Goal: Task Accomplishment & Management: Manage account settings

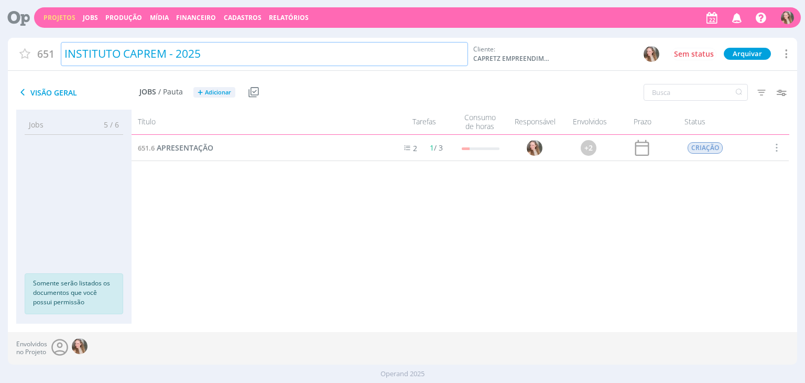
drag, startPoint x: 65, startPoint y: 14, endPoint x: 228, endPoint y: 62, distance: 169.9
click at [65, 14] on link "Projetos" at bounding box center [60, 17] width 32 height 9
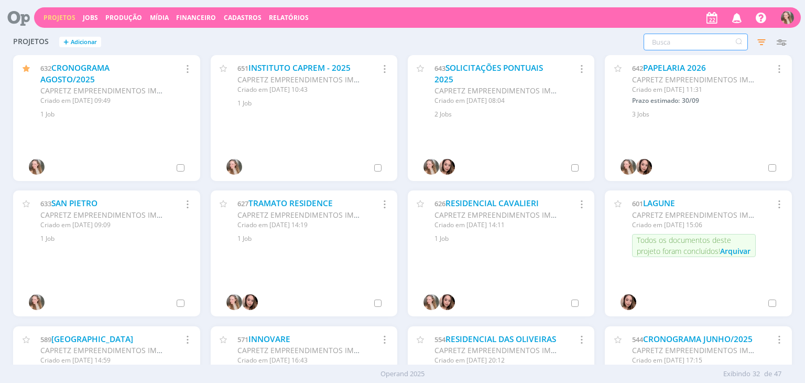
click at [686, 49] on input "text" at bounding box center [696, 42] width 104 height 17
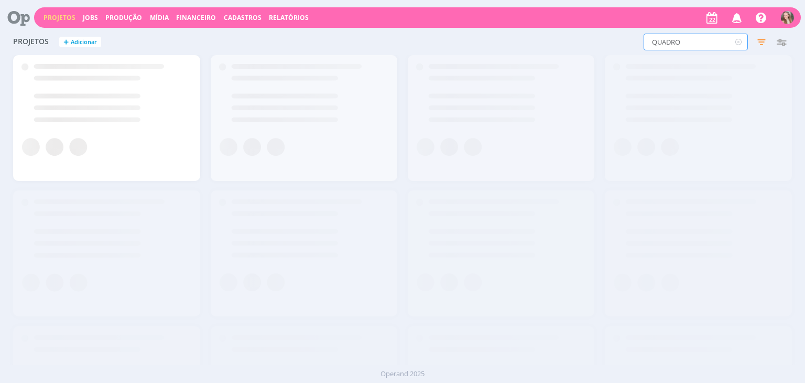
drag, startPoint x: 694, startPoint y: 36, endPoint x: 644, endPoint y: 42, distance: 50.7
click at [644, 42] on input "QUADRO" at bounding box center [696, 42] width 104 height 17
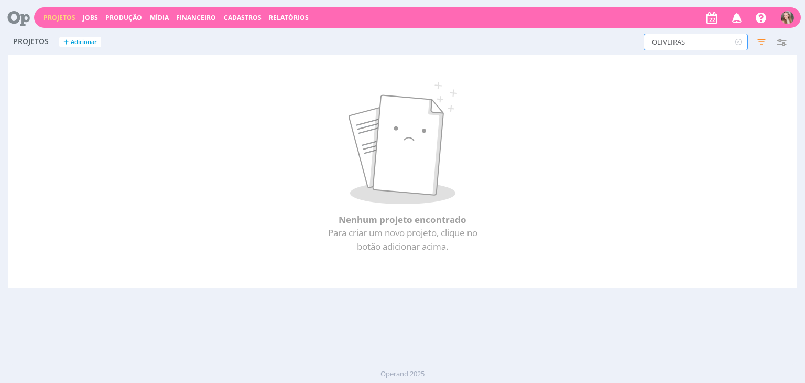
type input "OLIVEIRAS"
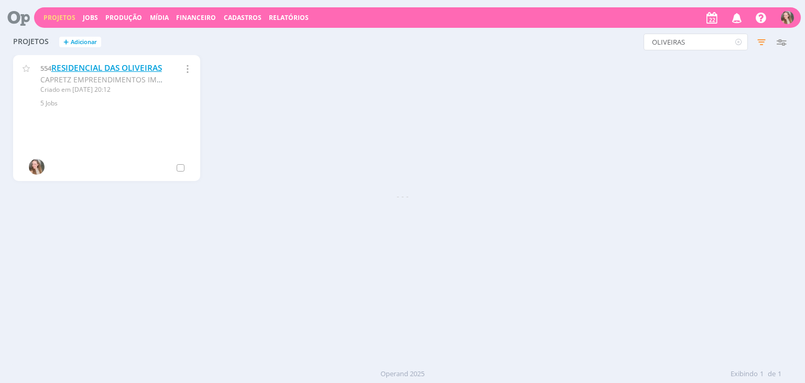
click at [80, 69] on link "RESIDENCIAL DAS OLIVEIRAS" at bounding box center [106, 67] width 111 height 11
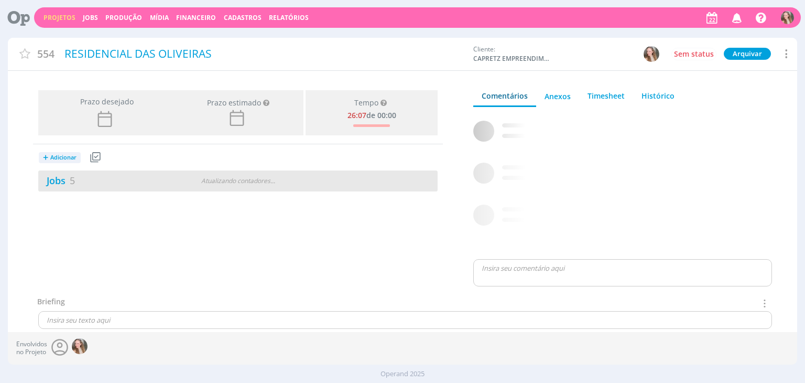
click at [80, 177] on div "Jobs 5" at bounding box center [106, 181] width 136 height 14
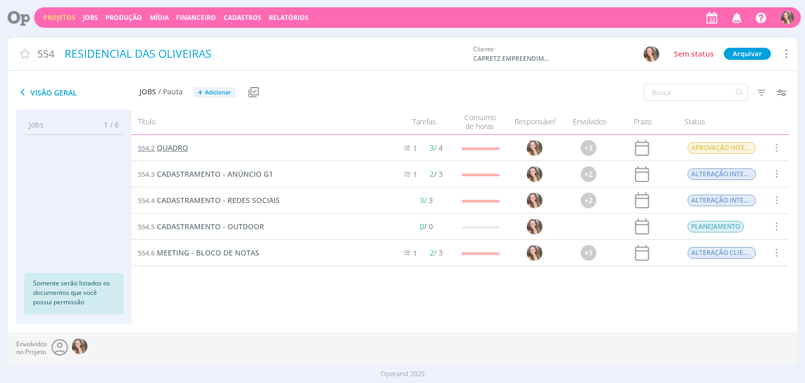
click at [169, 143] on span "QUADRO" at bounding box center [172, 148] width 31 height 10
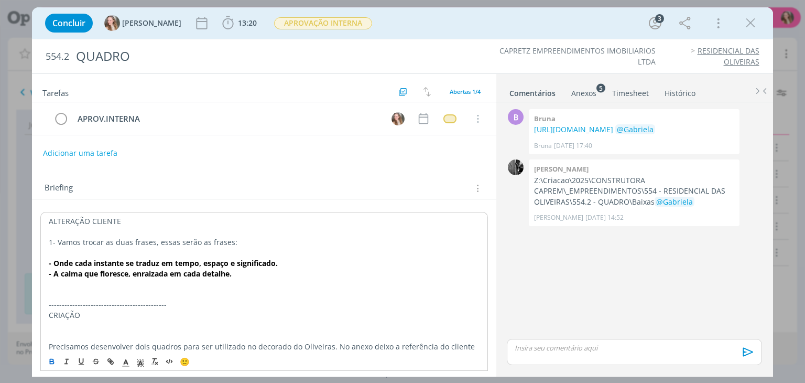
click at [288, 259] on p "- Onde cada instante se traduz em tempo, espaço e significado." at bounding box center [264, 263] width 431 height 10
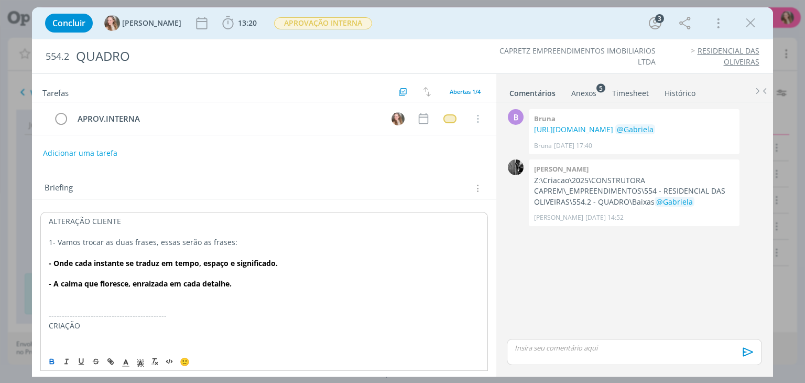
click at [252, 310] on p "---------------------------------------------" at bounding box center [264, 315] width 431 height 10
click at [251, 284] on p "- A calma que floresce, enraizada em cada detalhe." at bounding box center [264, 283] width 431 height 10
click at [88, 305] on p "2 -" at bounding box center [264, 304] width 432 height 10
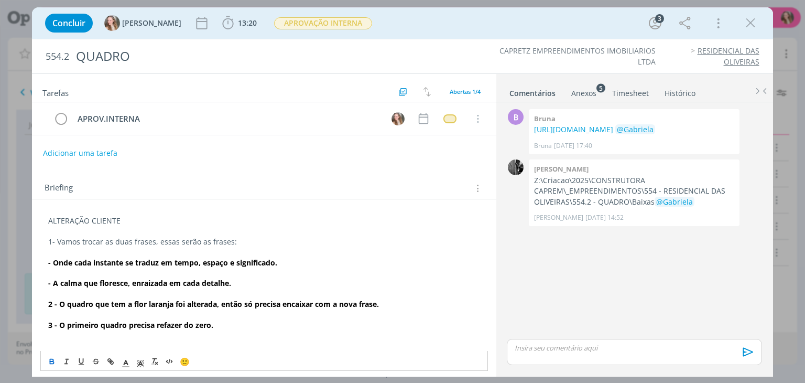
drag, startPoint x: 195, startPoint y: 324, endPoint x: 52, endPoint y: 263, distance: 155.1
click at [169, 330] on p "dialog" at bounding box center [264, 335] width 432 height 10
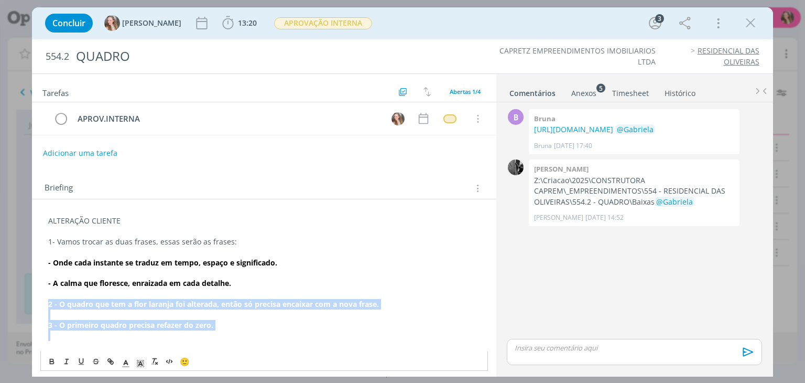
drag, startPoint x: 220, startPoint y: 338, endPoint x: 59, endPoint y: 330, distance: 161.2
click at [51, 363] on icon "dialog" at bounding box center [52, 362] width 4 height 2
click at [87, 318] on p "dialog" at bounding box center [264, 314] width 432 height 10
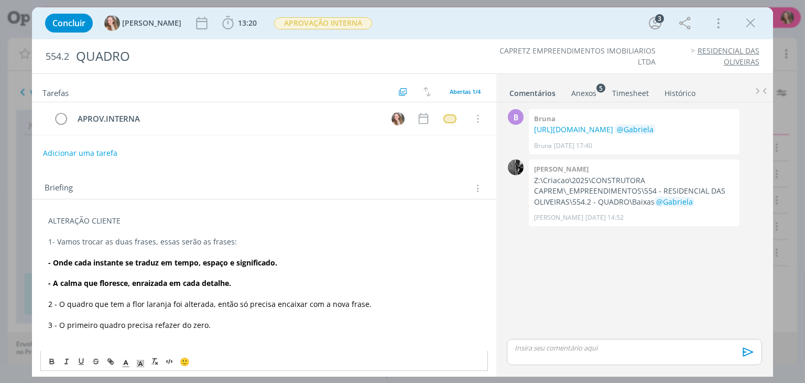
click at [133, 233] on p "dialog" at bounding box center [264, 231] width 432 height 10
drag, startPoint x: 128, startPoint y: 304, endPoint x: 166, endPoint y: 304, distance: 37.8
click at [166, 304] on span "2 - O quadro que tem a flor laranja foi alterada, então só precisa encaixar com…" at bounding box center [210, 304] width 324 height 10
click at [55, 359] on icon "dialog" at bounding box center [52, 361] width 8 height 8
click at [195, 304] on span "foi alterada, então só precisa encaixar com a nova frase." at bounding box center [269, 304] width 198 height 10
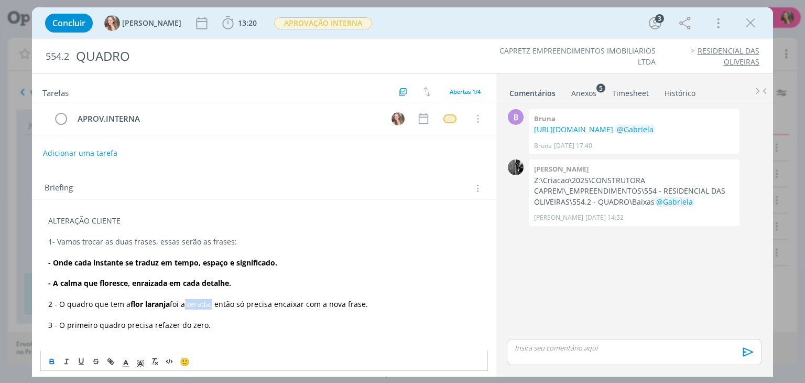
click at [195, 304] on span "foi alterada, então só precisa encaixar com a nova frase." at bounding box center [269, 304] width 198 height 10
click at [194, 304] on span "foi aprovada, então só precisa encaixar com a nova frase." at bounding box center [271, 304] width 202 height 10
click at [195, 304] on span "foi aprovada, então só precisa encaixar com a nova frase." at bounding box center [271, 304] width 202 height 10
click at [56, 362] on icon "dialog" at bounding box center [52, 361] width 8 height 8
click at [144, 361] on icon "dialog" at bounding box center [140, 362] width 9 height 9
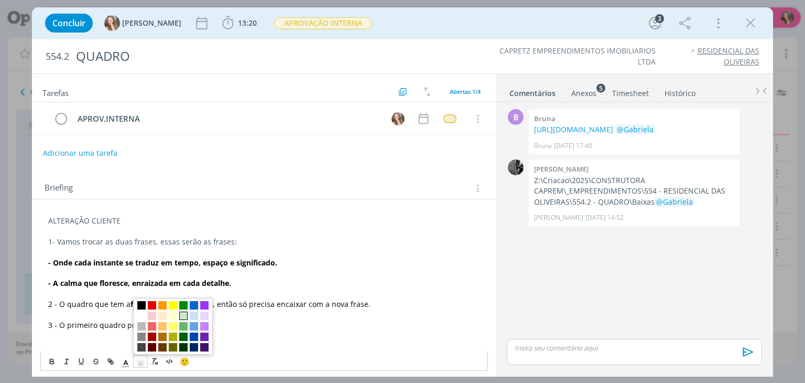
click at [181, 313] on span "dialog" at bounding box center [183, 315] width 8 height 8
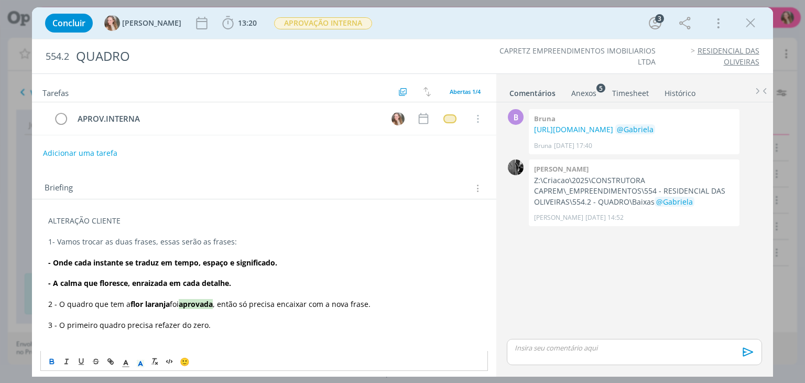
click at [262, 310] on p "dialog" at bounding box center [264, 314] width 432 height 10
click at [390, 303] on p "2 - O quadro que tem a flor laranja foi aprovada , então só precisa encaixar co…" at bounding box center [264, 304] width 432 height 10
click at [216, 327] on p "3 - O primeiro quadro precisa refazer do zero." at bounding box center [264, 325] width 432 height 10
click at [77, 154] on button "Adicionar uma tarefa" at bounding box center [79, 153] width 74 height 18
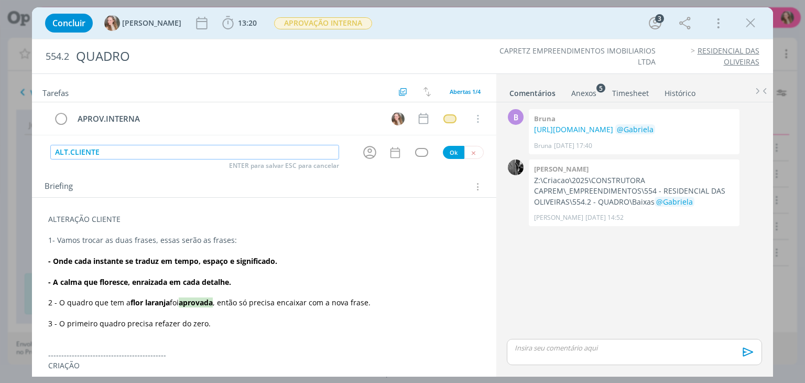
type input "ALT.CLIENTE"
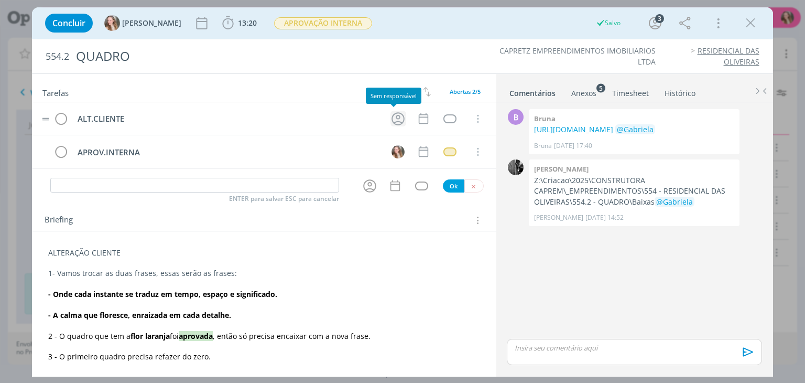
click at [401, 117] on icon "dialog" at bounding box center [398, 119] width 16 height 16
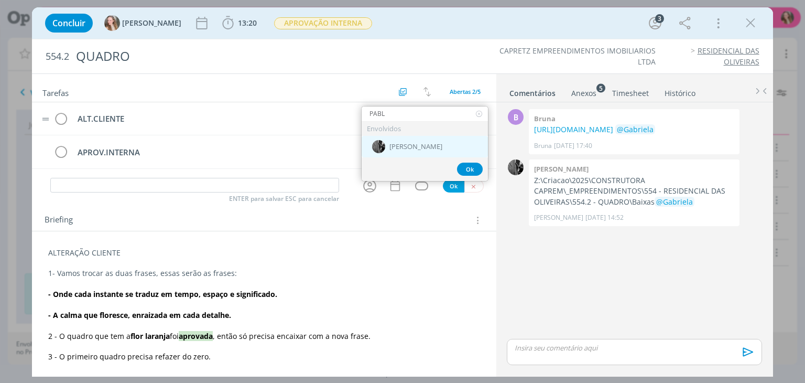
type input "PABL"
click at [415, 147] on div "[PERSON_NAME]" at bounding box center [425, 147] width 126 height 22
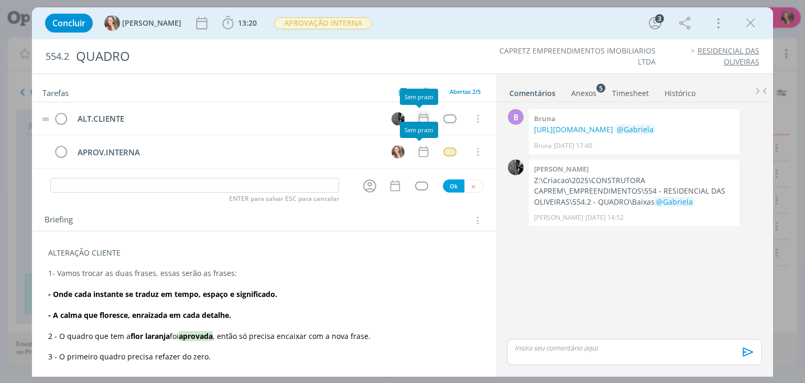
click at [418, 116] on icon "dialog" at bounding box center [422, 118] width 9 height 11
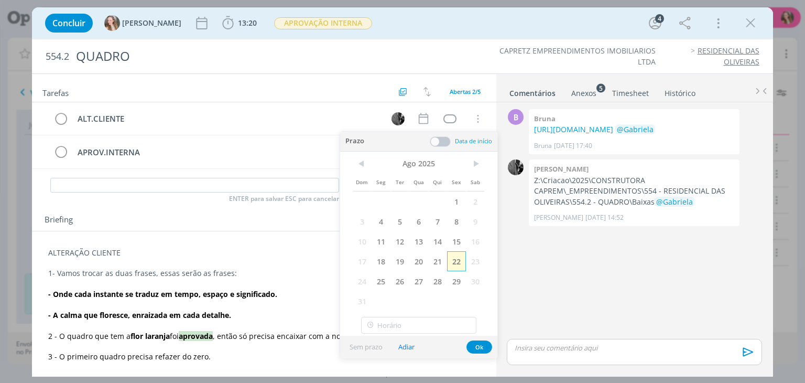
click at [458, 262] on span "22" at bounding box center [456, 261] width 19 height 20
click at [474, 342] on button "Ok" at bounding box center [480, 346] width 26 height 13
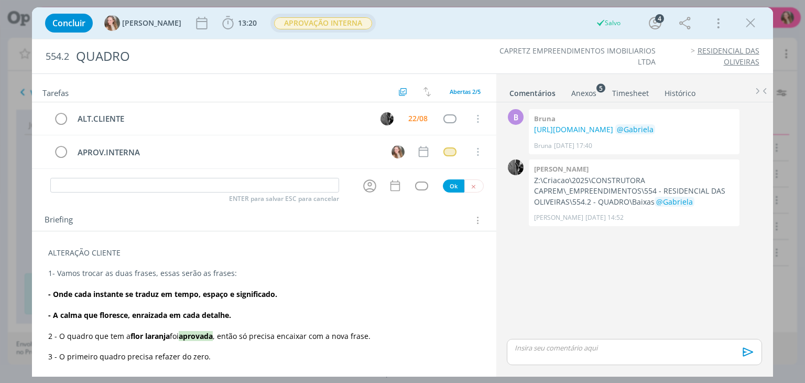
click at [292, 24] on span "APROVAÇÃO INTERNA" at bounding box center [323, 23] width 98 height 12
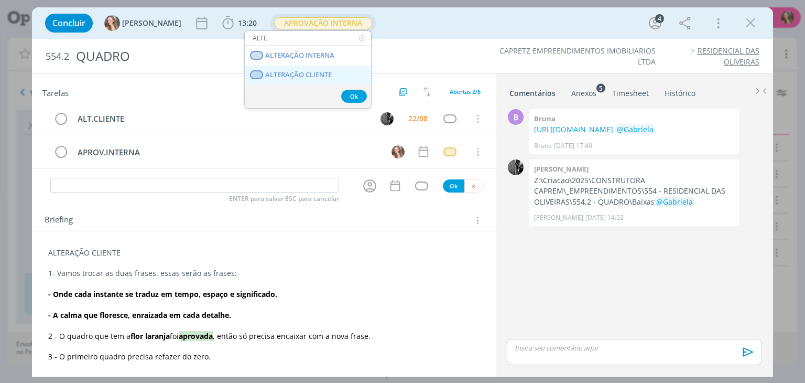
type input "ALTE"
click at [324, 76] on span "ALTERAÇÃO CLIENTE" at bounding box center [299, 75] width 67 height 8
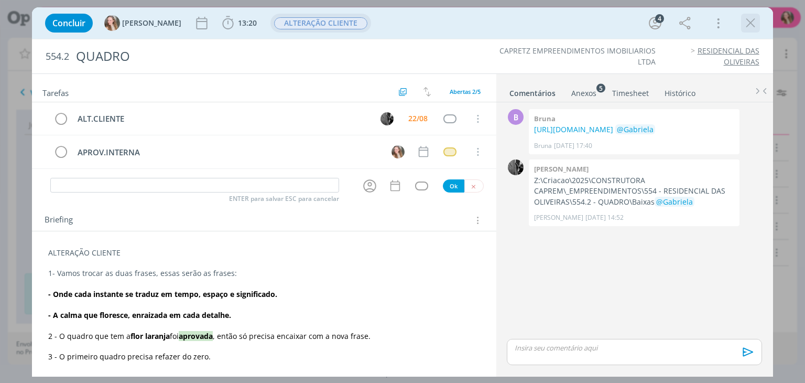
click at [756, 26] on icon "dialog" at bounding box center [751, 23] width 16 height 16
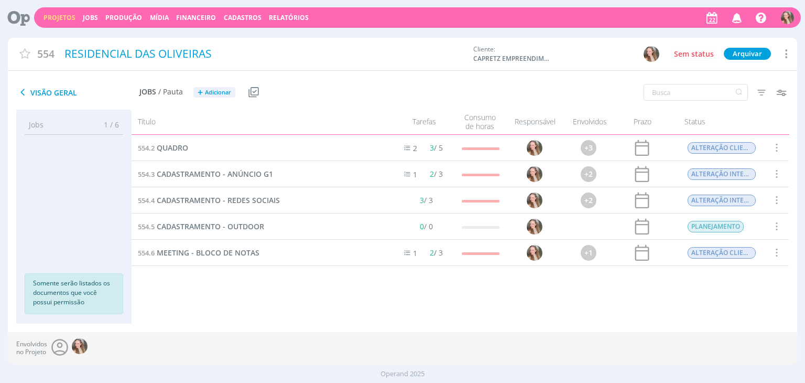
click at [61, 15] on link "Projetos" at bounding box center [60, 17] width 32 height 9
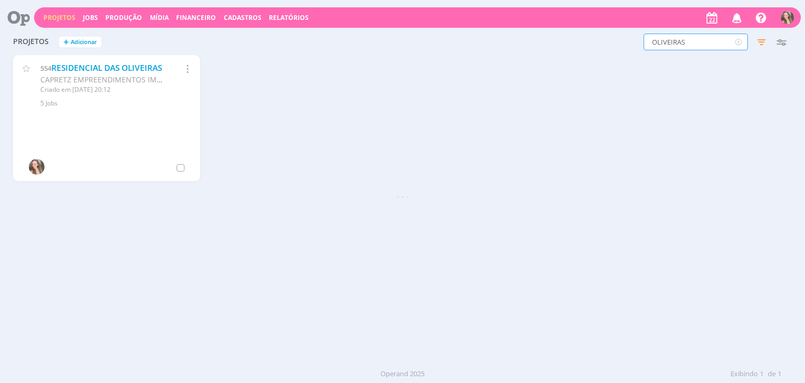
drag, startPoint x: 662, startPoint y: 41, endPoint x: 614, endPoint y: 47, distance: 48.1
click at [614, 47] on div "OLIVEIRAS Filtros Filtrar Limpar OLIVEIRAS Status Clientes 2 selecionados Data …" at bounding box center [649, 42] width 285 height 17
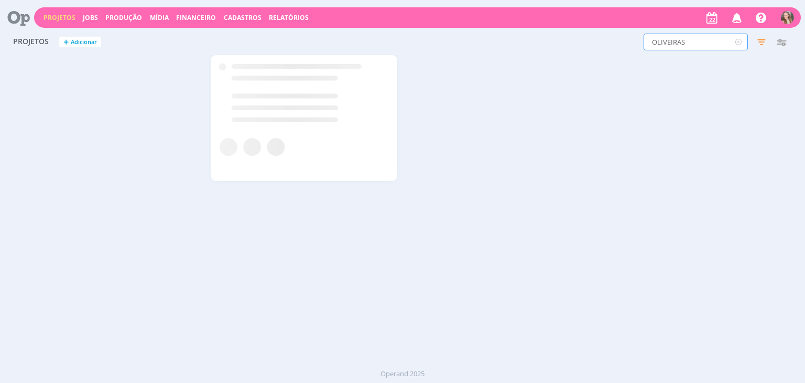
click at [686, 40] on input "OLIVEIRAS" at bounding box center [696, 42] width 104 height 17
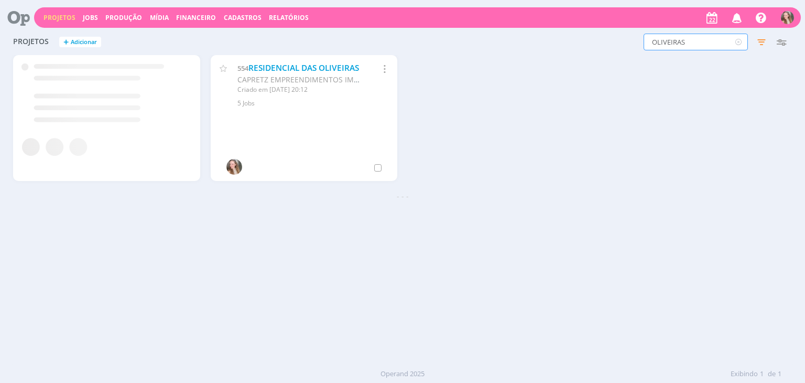
drag, startPoint x: 688, startPoint y: 41, endPoint x: 628, endPoint y: 41, distance: 59.8
click at [629, 41] on div "OLIVEIRAS Filtros Filtrar Limpar OLIVEIRAS Status Clientes 2 selecionados Data …" at bounding box center [649, 42] width 285 height 17
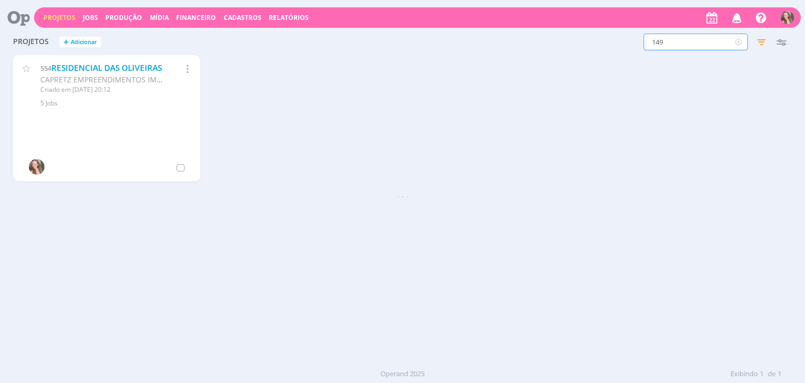
type input "149"
click at [87, 68] on link "SOLICITAÇÕES PONTUAIS" at bounding box center [100, 67] width 98 height 11
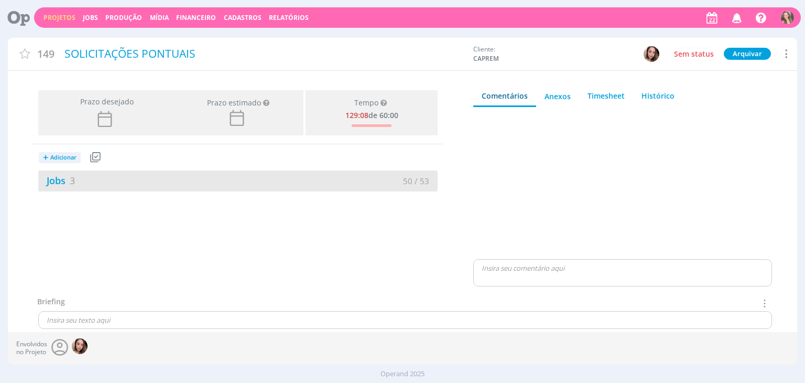
click at [177, 186] on div "Jobs 3" at bounding box center [138, 181] width 200 height 14
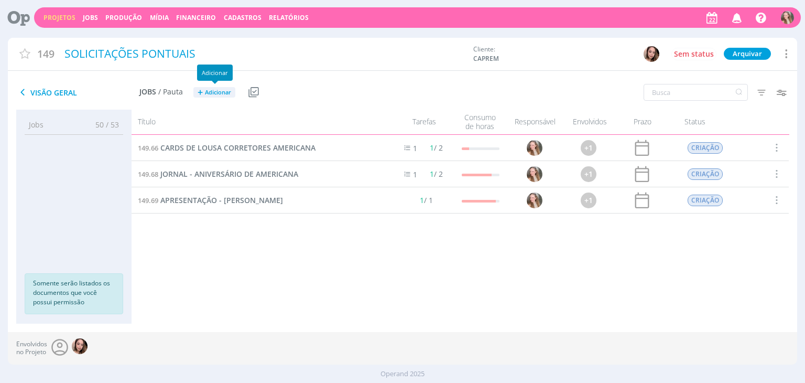
click at [222, 95] on span "Adicionar" at bounding box center [218, 92] width 26 height 7
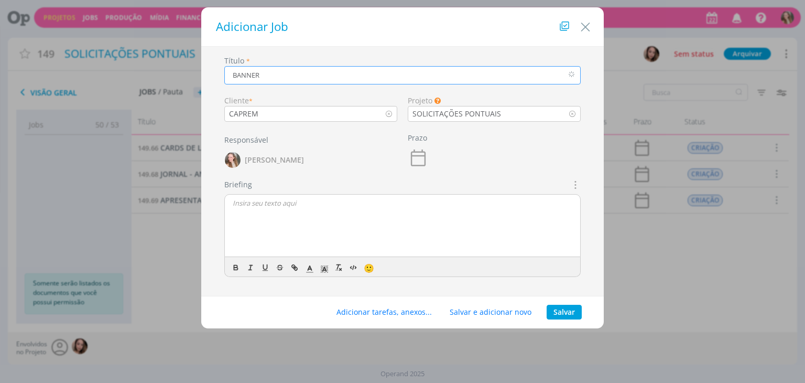
type input "BANNER"
click at [340, 239] on div "dialog" at bounding box center [403, 226] width 356 height 63
click at [560, 315] on button "Salvar" at bounding box center [564, 312] width 35 height 15
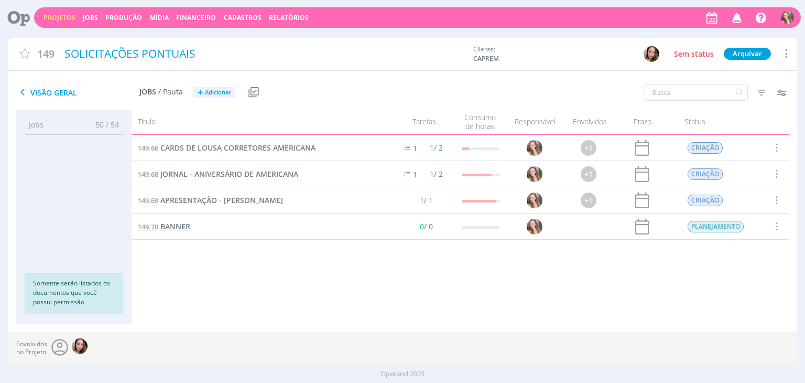
click at [183, 231] on span "BANNER" at bounding box center [175, 226] width 30 height 10
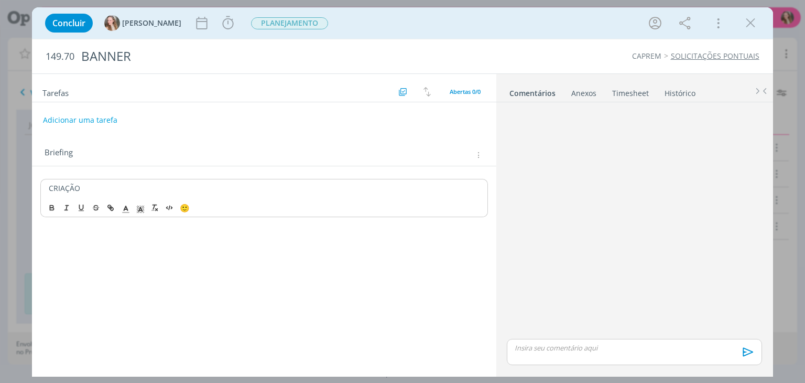
click at [113, 187] on p "CRIAÇÃO" at bounding box center [264, 188] width 431 height 10
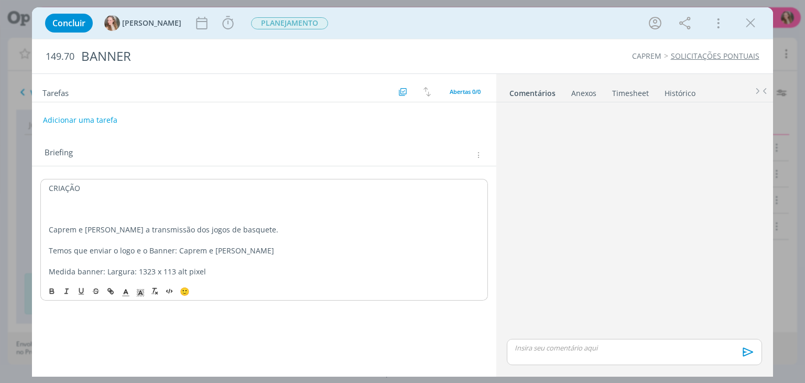
click at [89, 206] on p "dialog" at bounding box center [264, 209] width 431 height 10
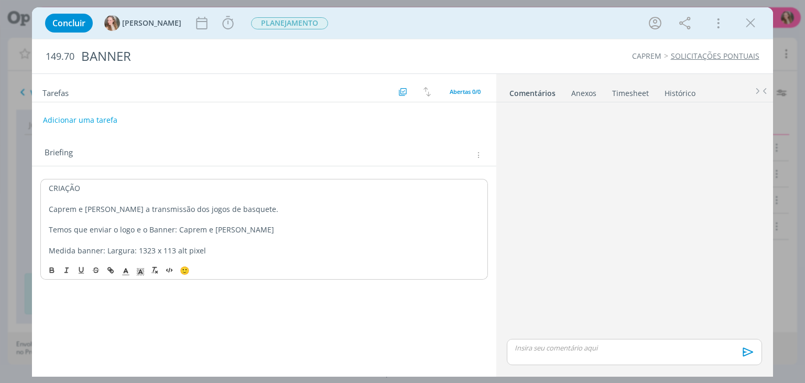
click at [265, 210] on p "Caprem e [PERSON_NAME] a transmissão dos jogos de basquete." at bounding box center [264, 209] width 431 height 10
drag, startPoint x: 149, startPoint y: 209, endPoint x: 224, endPoint y: 201, distance: 75.5
click at [224, 201] on div "CRIAÇÃO Caprem e [PERSON_NAME] a transmissão dos jogos de basquete. Temos que e…" at bounding box center [263, 219] width 447 height 81
click at [242, 212] on p "Caprem e [PERSON_NAME] a transmissão dos jogos de basquete." at bounding box center [264, 209] width 431 height 10
drag, startPoint x: 120, startPoint y: 205, endPoint x: 365, endPoint y: 203, distance: 244.9
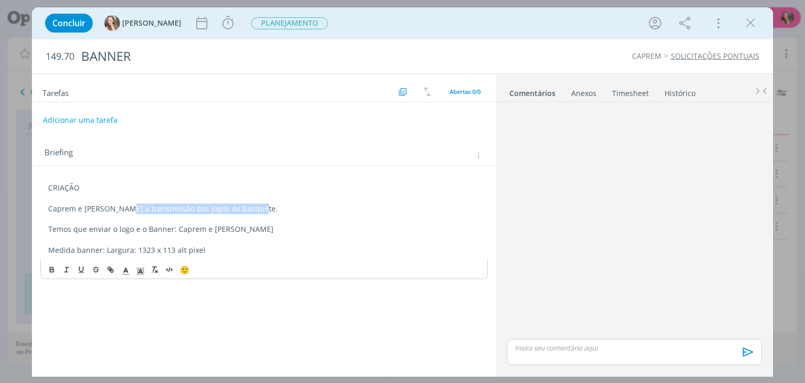
click at [365, 203] on p "Caprem e [PERSON_NAME] a transmissão dos jogos de basquete." at bounding box center [264, 208] width 432 height 10
drag, startPoint x: 98, startPoint y: 208, endPoint x: 31, endPoint y: 202, distance: 66.9
click at [32, 202] on div "CRIAÇÃO Caprem e [PERSON_NAME] Temos que enviar o logo e o Banner: Caprem e [PE…" at bounding box center [264, 224] width 464 height 117
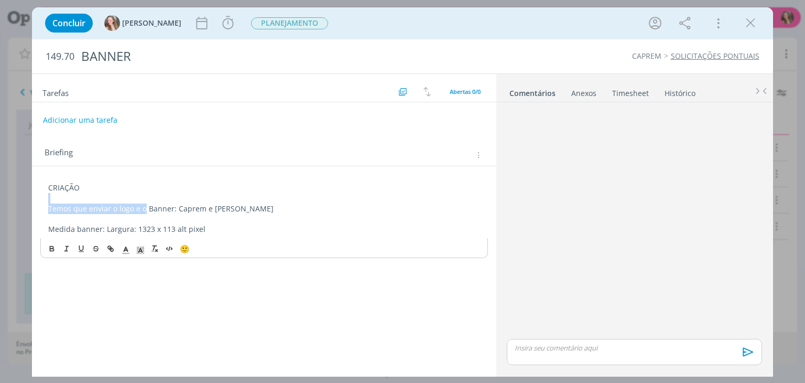
drag, startPoint x: 145, startPoint y: 208, endPoint x: 40, endPoint y: 202, distance: 105.6
click at [40, 202] on div "CRIAÇÃO Temos que enviar o logo e o Banner: Caprem e [PERSON_NAME] Medida banne…" at bounding box center [264, 214] width 464 height 96
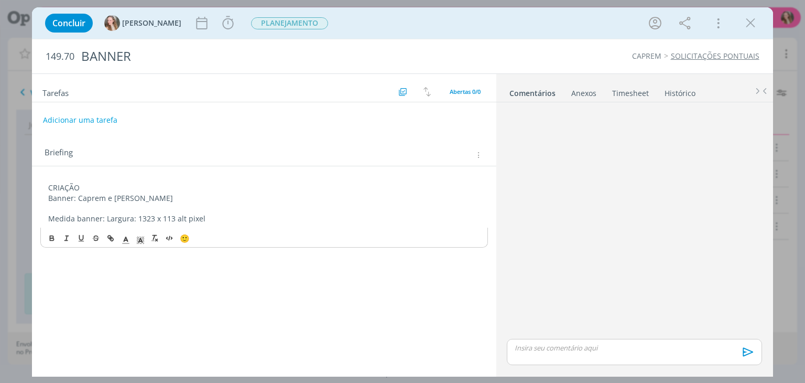
drag, startPoint x: 156, startPoint y: 183, endPoint x: 157, endPoint y: 190, distance: 7.5
click at [155, 184] on p "CRIAÇÃO" at bounding box center [264, 187] width 432 height 10
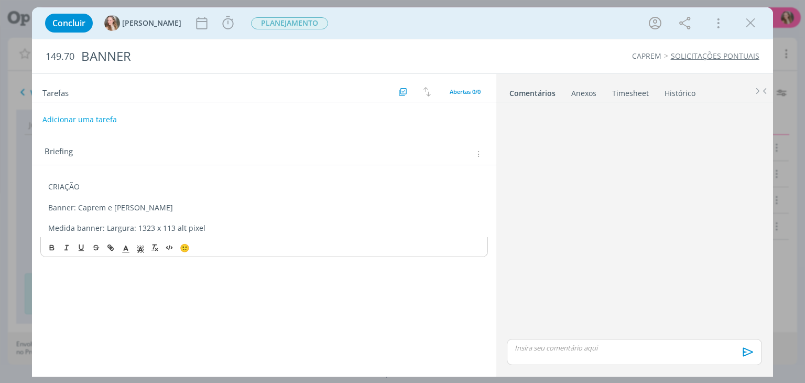
click at [98, 118] on button "Adicionar uma tarefa" at bounding box center [79, 120] width 74 height 18
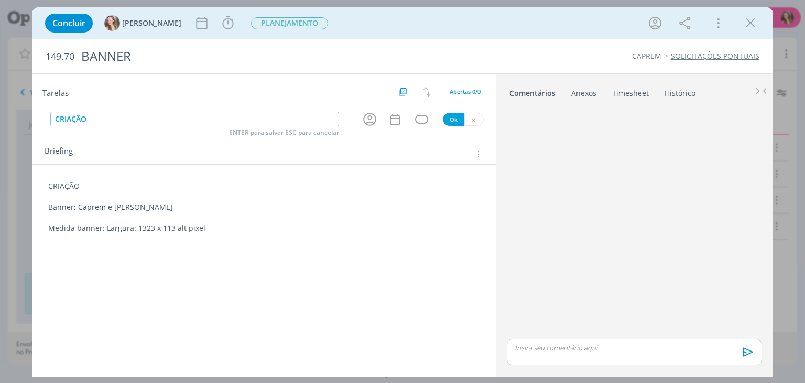
type input "CRIAÇÃO"
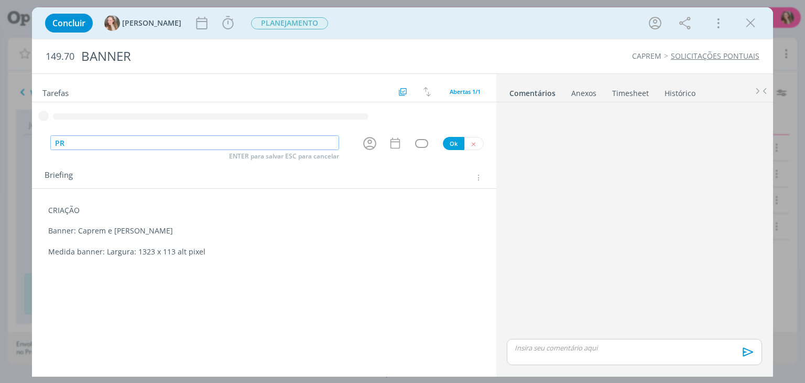
type input "P"
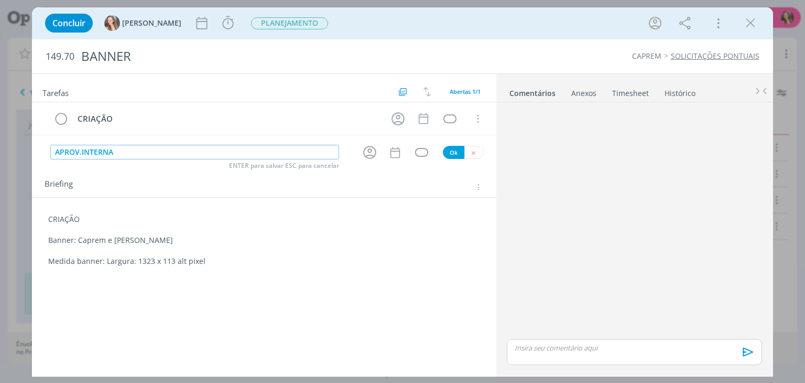
type input "APROV.INTERNA"
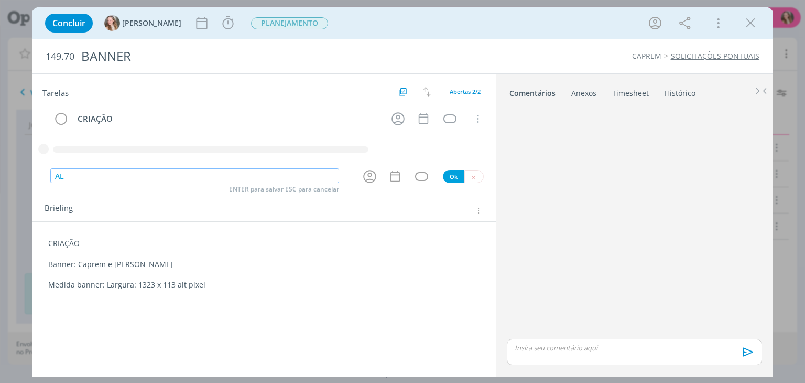
type input "A"
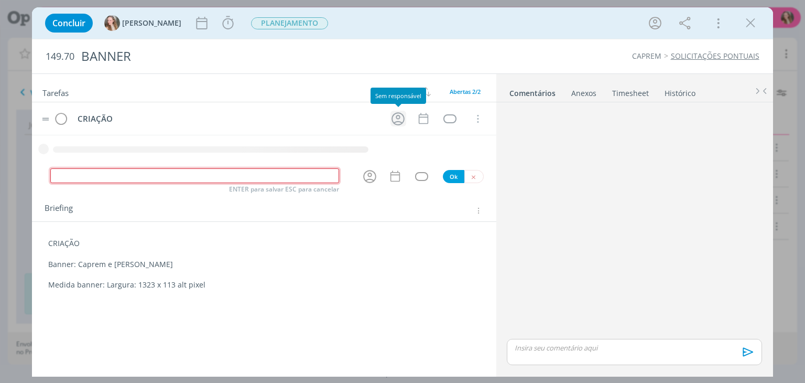
click at [403, 119] on icon "dialog" at bounding box center [398, 119] width 16 height 16
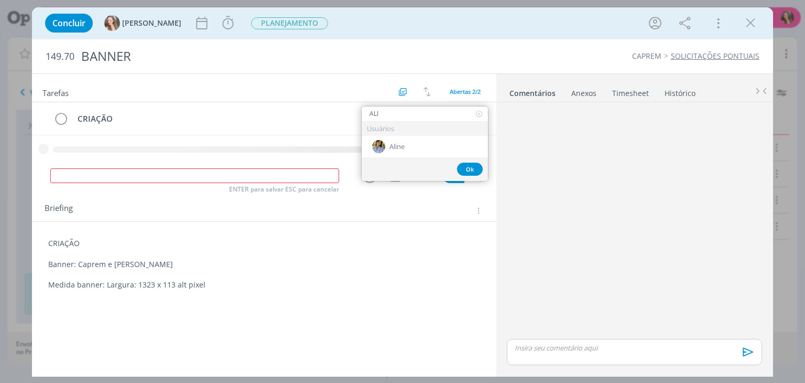
type input "ALI"
click at [398, 149] on span "Aline" at bounding box center [397, 147] width 15 height 8
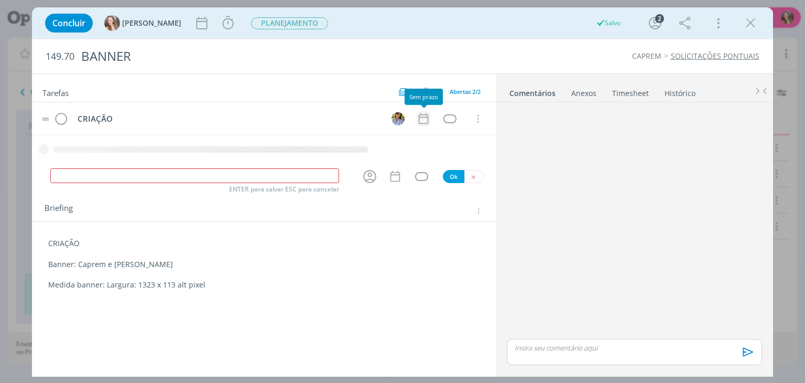
click at [418, 120] on icon "dialog" at bounding box center [424, 119] width 14 height 14
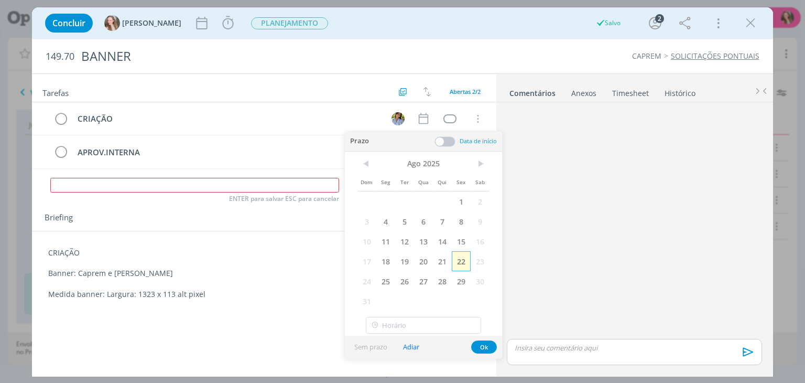
click at [460, 252] on span "22" at bounding box center [461, 261] width 19 height 20
click at [105, 275] on p "Banner: Caprem e [PERSON_NAME]" at bounding box center [264, 273] width 432 height 10
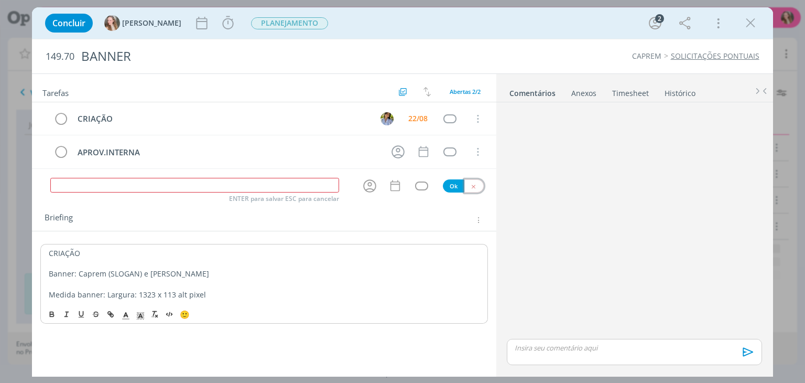
click at [481, 188] on button "dialog" at bounding box center [474, 185] width 19 height 13
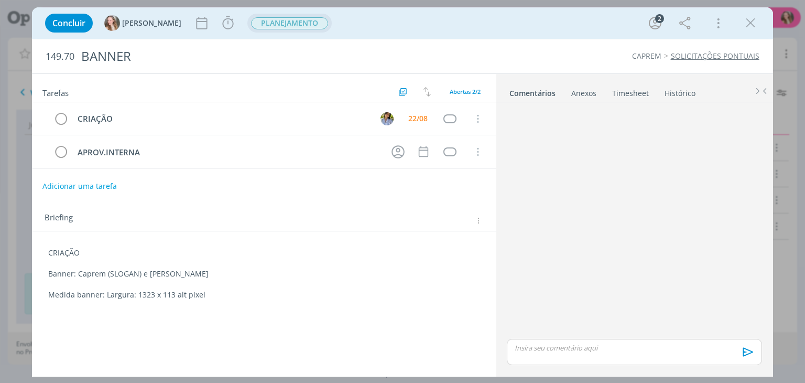
click at [264, 28] on span "PLANEJAMENTO" at bounding box center [289, 23] width 77 height 12
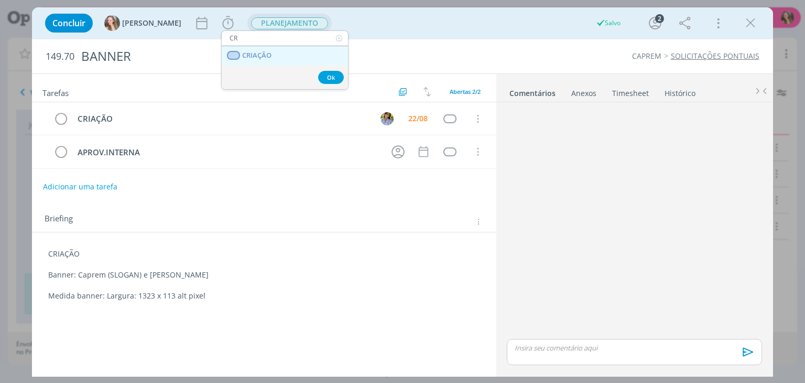
type input "CR"
drag, startPoint x: 260, startPoint y: 55, endPoint x: 318, endPoint y: 64, distance: 58.4
click at [260, 55] on span "CRIAÇÃO" at bounding box center [257, 55] width 29 height 8
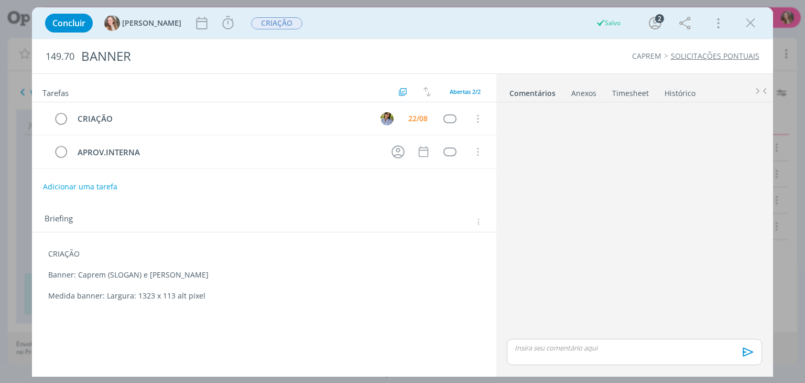
click at [751, 16] on icon "dialog" at bounding box center [751, 23] width 16 height 16
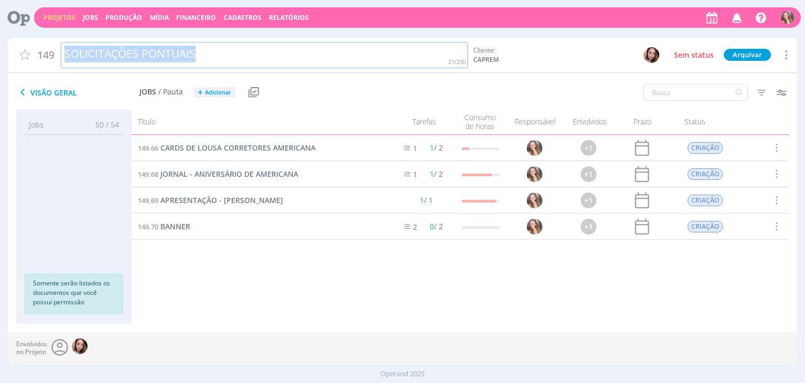
drag, startPoint x: 109, startPoint y: 51, endPoint x: 45, endPoint y: 51, distance: 64.0
click at [45, 51] on div "149 SOLICITAÇÕES PONTUAIS" at bounding box center [238, 55] width 460 height 27
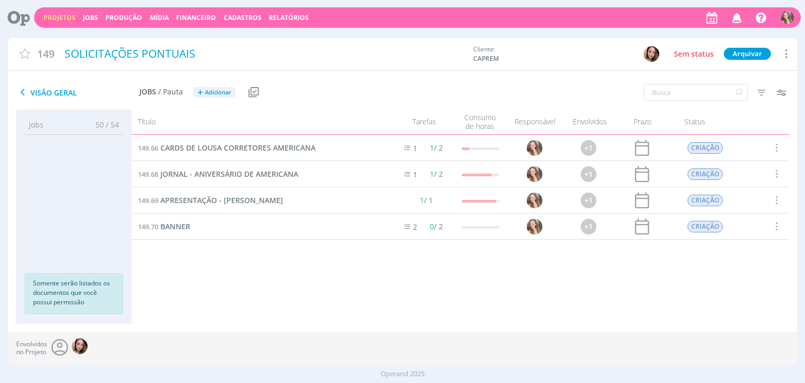
click at [187, 232] on div "149.70 BANNER" at bounding box center [259, 226] width 254 height 26
click at [179, 229] on span "BANNER" at bounding box center [175, 226] width 30 height 10
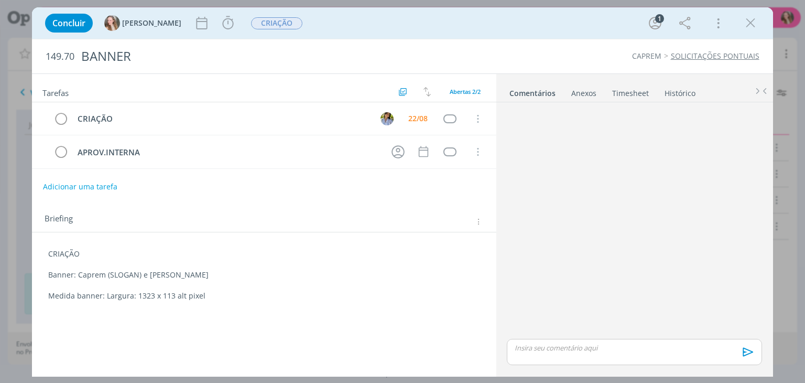
click at [193, 272] on p "Banner: Caprem (SLOGAN) e [PERSON_NAME]" at bounding box center [264, 275] width 432 height 10
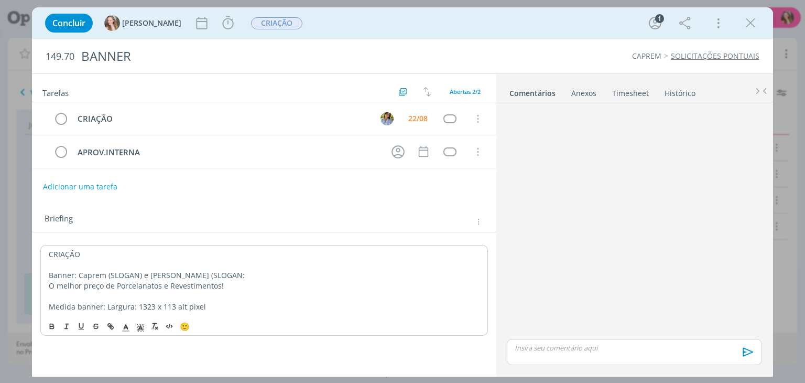
click at [233, 275] on p "Banner: Caprem (SLOGAN) e [PERSON_NAME] (SLOGAN:" at bounding box center [264, 275] width 431 height 10
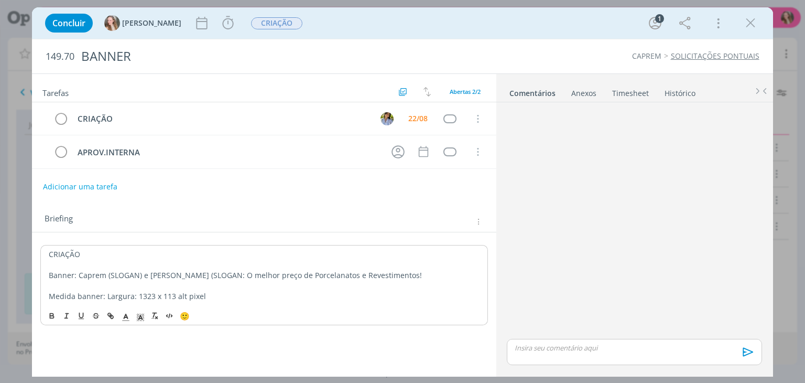
click at [393, 272] on p "Banner: Caprem (SLOGAN) e [PERSON_NAME] (SLOGAN: O melhor preço de Porcelanatos…" at bounding box center [264, 275] width 431 height 10
drag, startPoint x: 754, startPoint y: 24, endPoint x: 684, endPoint y: 75, distance: 86.7
click at [754, 24] on icon "dialog" at bounding box center [751, 23] width 16 height 16
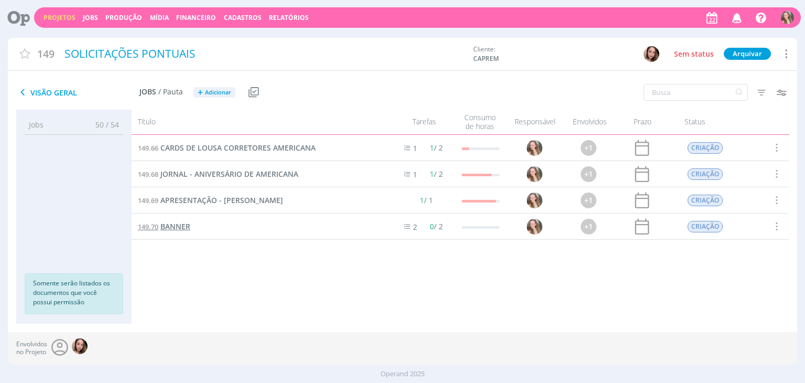
click at [180, 225] on span "BANNER" at bounding box center [175, 226] width 30 height 10
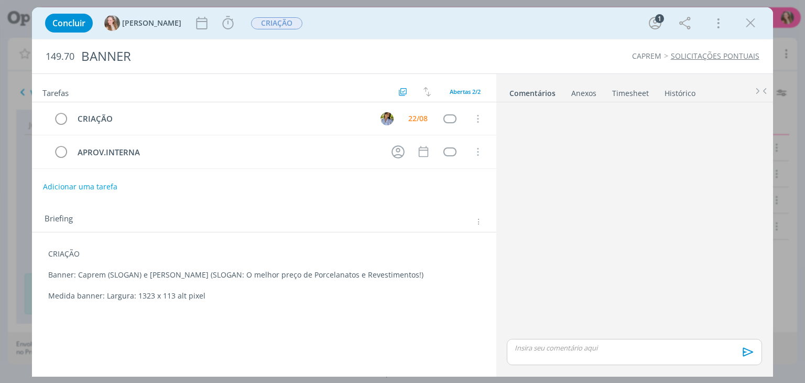
click at [428, 280] on p "dialog" at bounding box center [264, 285] width 432 height 10
drag, startPoint x: 284, startPoint y: 286, endPoint x: 224, endPoint y: 286, distance: 59.8
click at [224, 286] on p "19 99850-0208 (icone do Whats)" at bounding box center [264, 286] width 431 height 10
click at [164, 284] on p "19 99850-0208" at bounding box center [264, 286] width 431 height 10
click at [237, 282] on p "(icone do Whats) 19 99850-0208" at bounding box center [264, 286] width 431 height 10
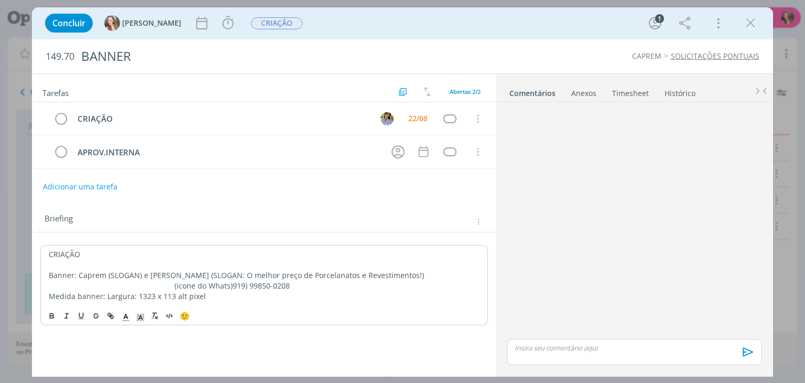
click at [339, 281] on p "(icone do Whats) 919) 99850-0208" at bounding box center [264, 286] width 431 height 10
drag, startPoint x: 320, startPoint y: 266, endPoint x: 315, endPoint y: 268, distance: 5.6
click at [319, 265] on p "dialog" at bounding box center [264, 264] width 432 height 10
click at [294, 284] on p "(icone do Whats) 919) 99850-0208" at bounding box center [264, 285] width 432 height 10
click at [351, 309] on p "dialog" at bounding box center [264, 306] width 432 height 10
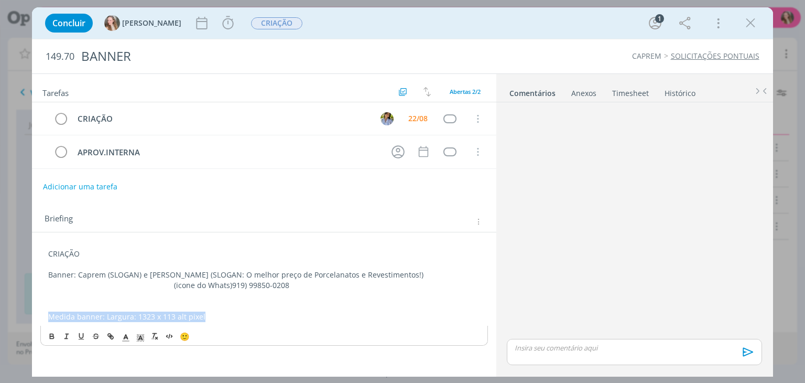
drag, startPoint x: 206, startPoint y: 315, endPoint x: 36, endPoint y: 318, distance: 169.4
click at [36, 318] on div "CRIAÇÃO Banner: Caprem (SLOGAN) e [PERSON_NAME] (SLOGAN: O melhor preço de Porc…" at bounding box center [264, 290] width 464 height 117
click at [103, 261] on p "dialog" at bounding box center [264, 264] width 432 height 10
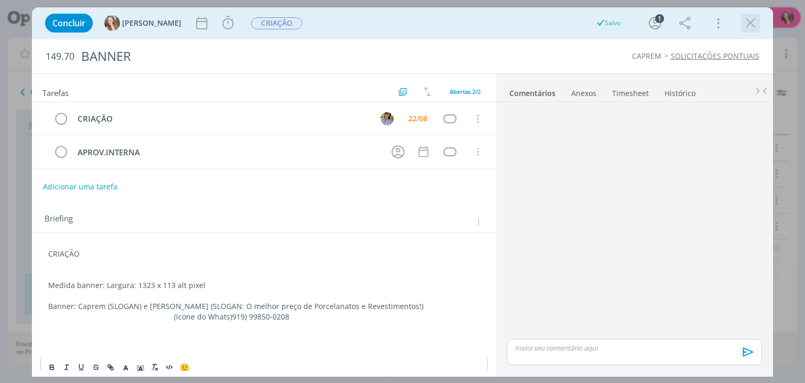
click at [749, 17] on icon "dialog" at bounding box center [751, 23] width 16 height 16
